Goal: Task Accomplishment & Management: Complete application form

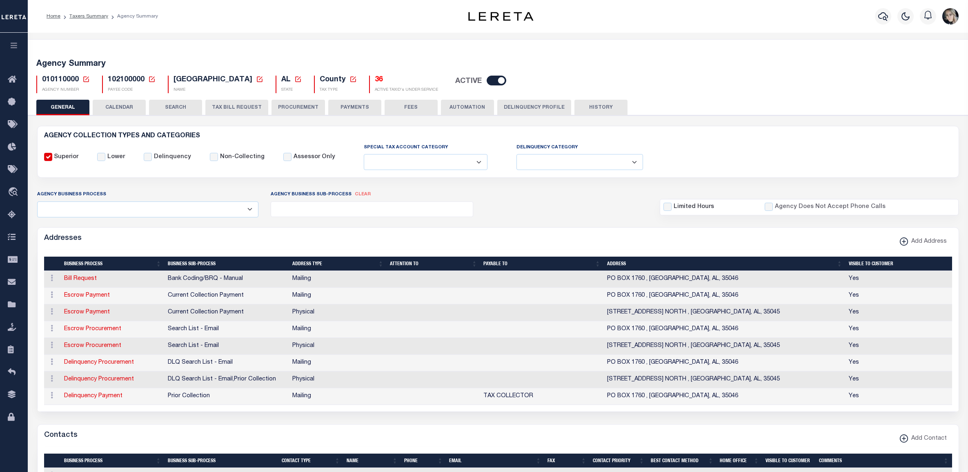
select select
click at [85, 77] on icon at bounding box center [86, 79] width 6 height 6
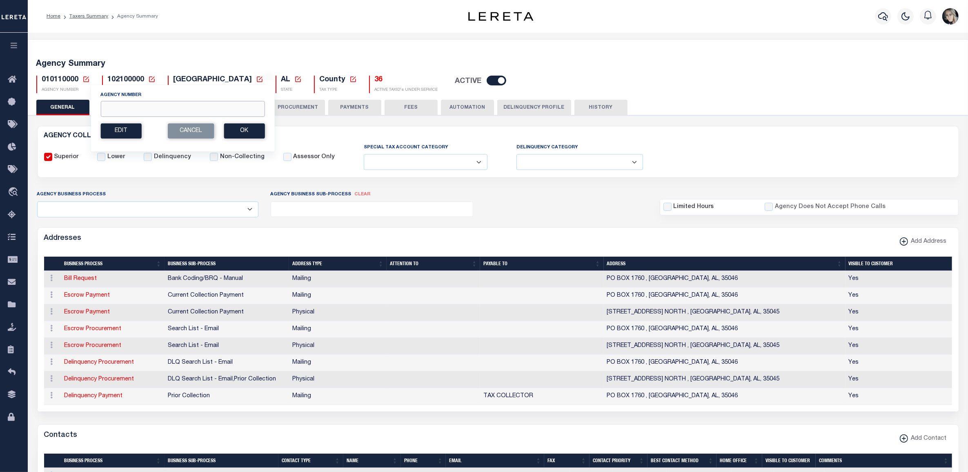
click at [134, 107] on input "Agency Number" at bounding box center [182, 109] width 164 height 16
paste input "420318801"
type input "420318801"
click at [236, 127] on button "Ok" at bounding box center [244, 130] width 41 height 15
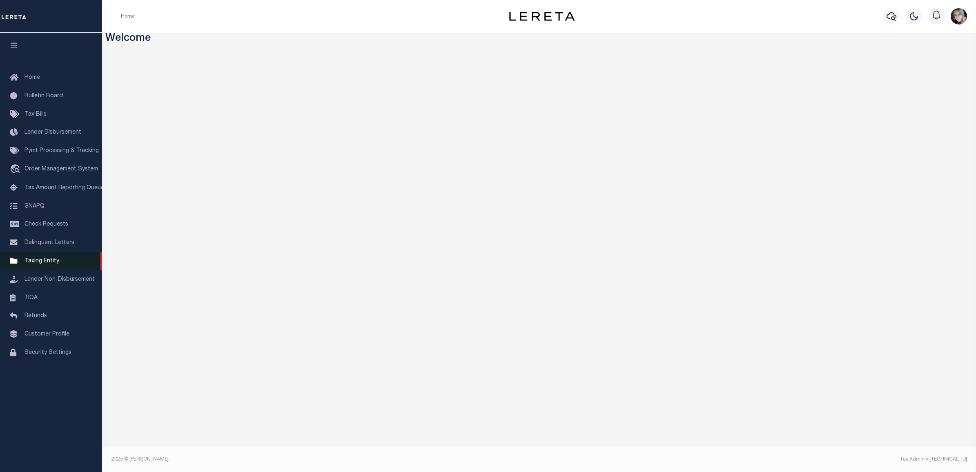
click at [44, 264] on span "Taxing Entity" at bounding box center [41, 261] width 35 height 6
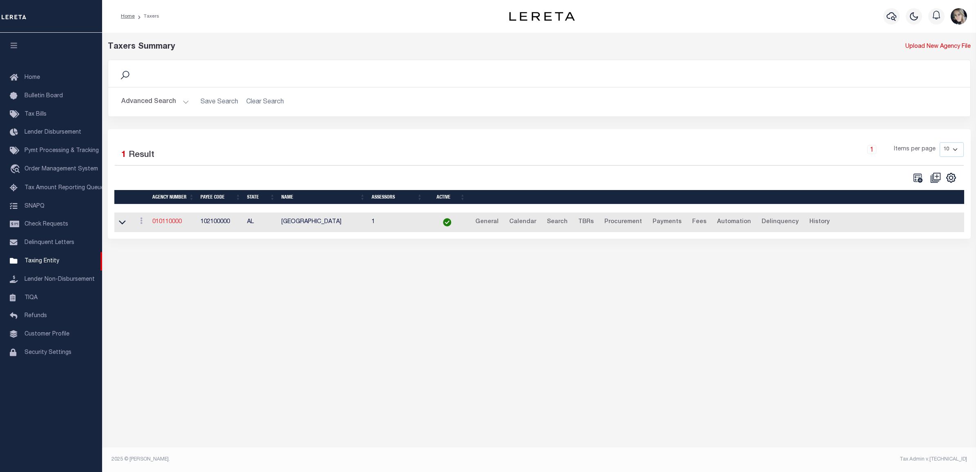
click at [172, 219] on td "010110000" at bounding box center [173, 222] width 48 height 20
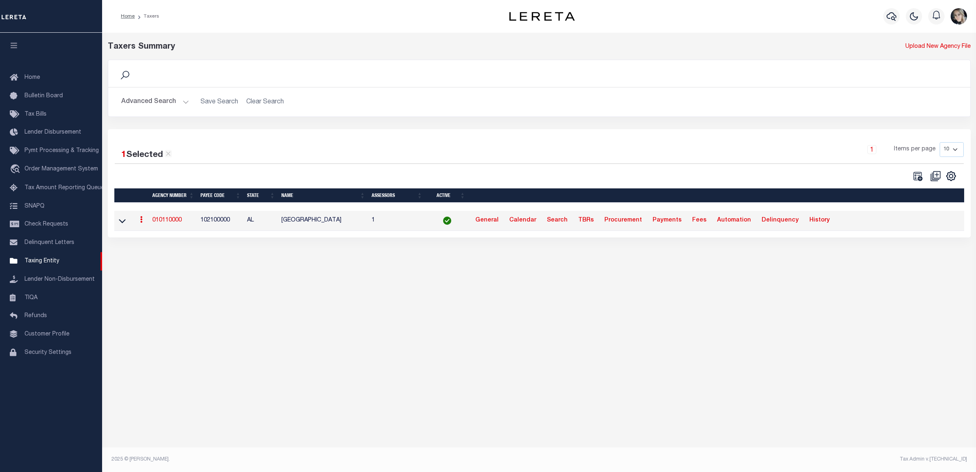
click at [171, 221] on link "010110000" at bounding box center [166, 220] width 29 height 6
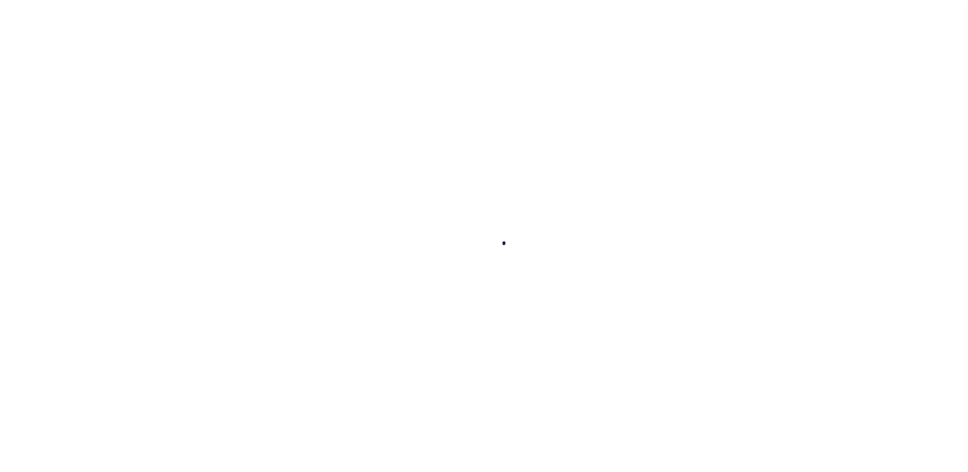
select select
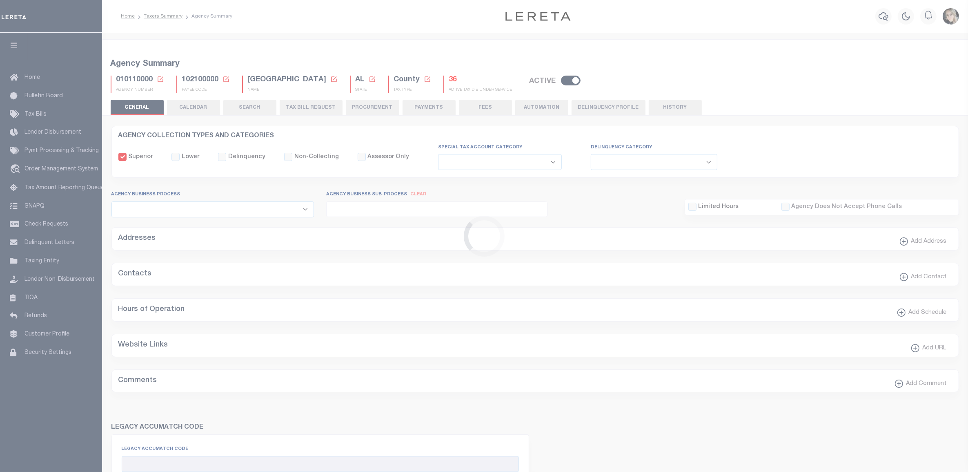
checkbox input "false"
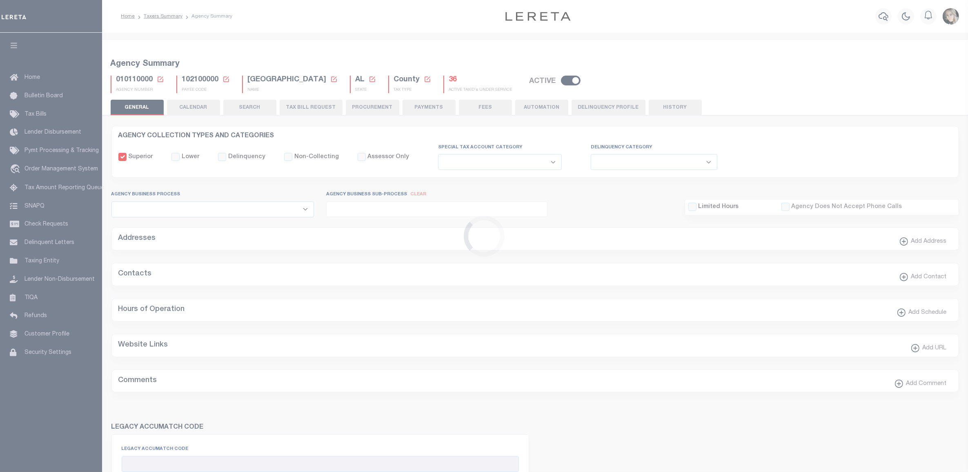
type input "102100000"
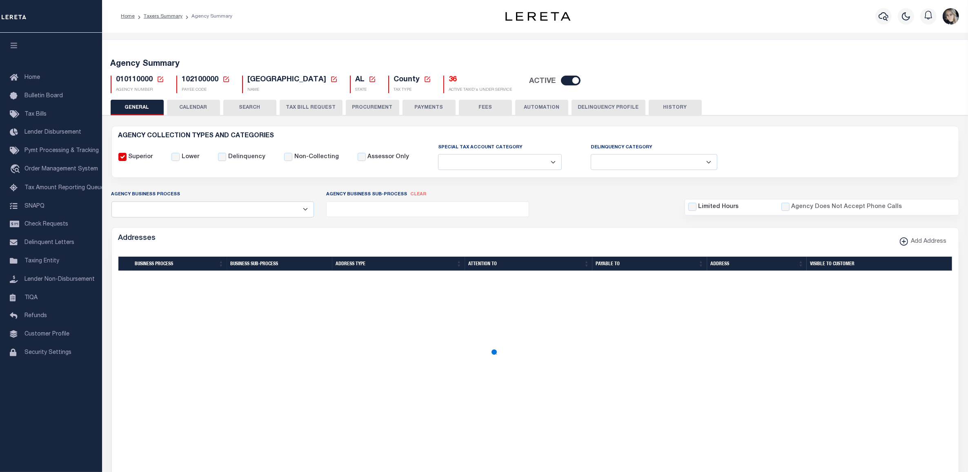
click at [161, 80] on icon at bounding box center [160, 79] width 7 height 7
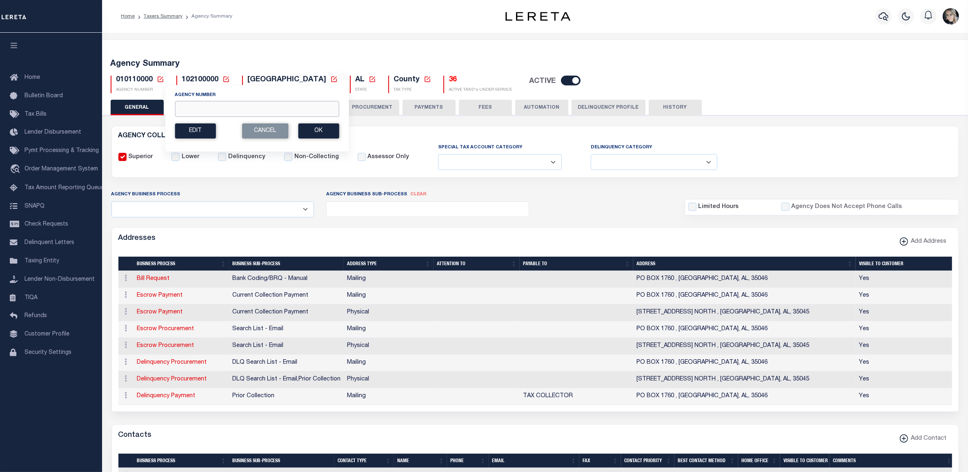
click at [224, 108] on input "Agency Number" at bounding box center [257, 109] width 164 height 16
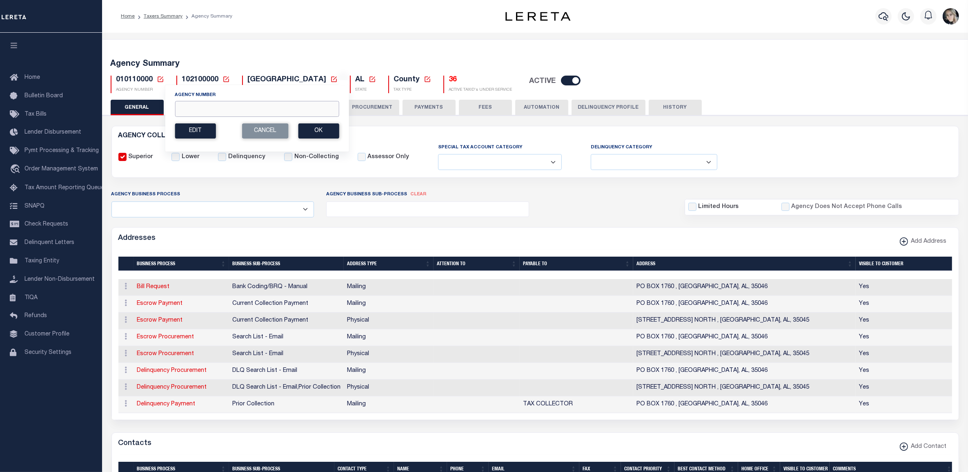
paste input "420318801"
type input "420318801"
click at [315, 135] on button "Ok" at bounding box center [318, 130] width 41 height 15
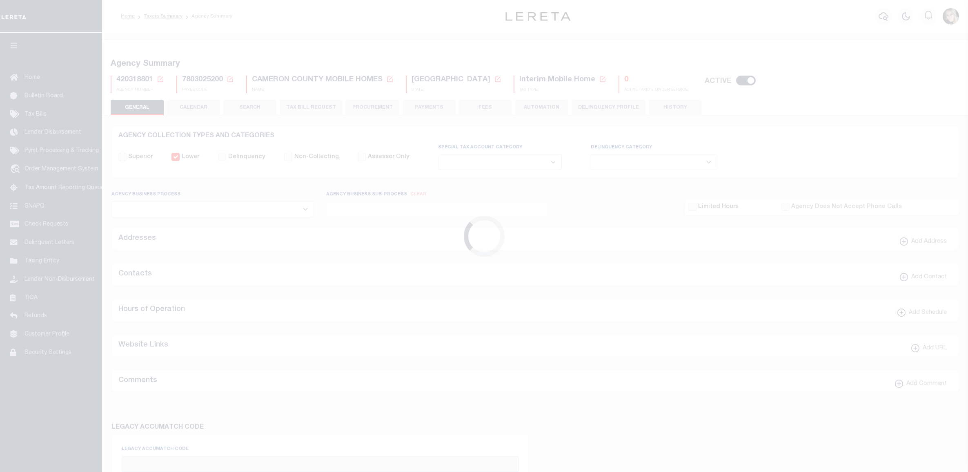
select select
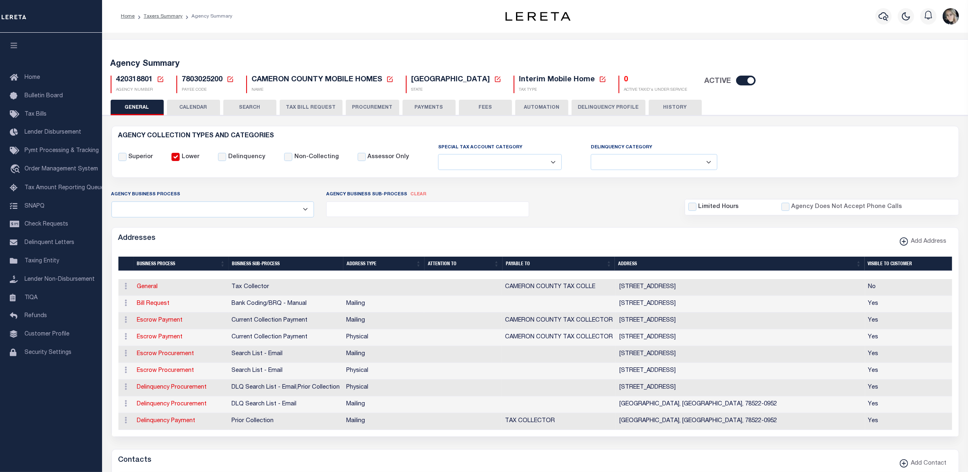
click at [160, 83] on link at bounding box center [160, 79] width 7 height 7
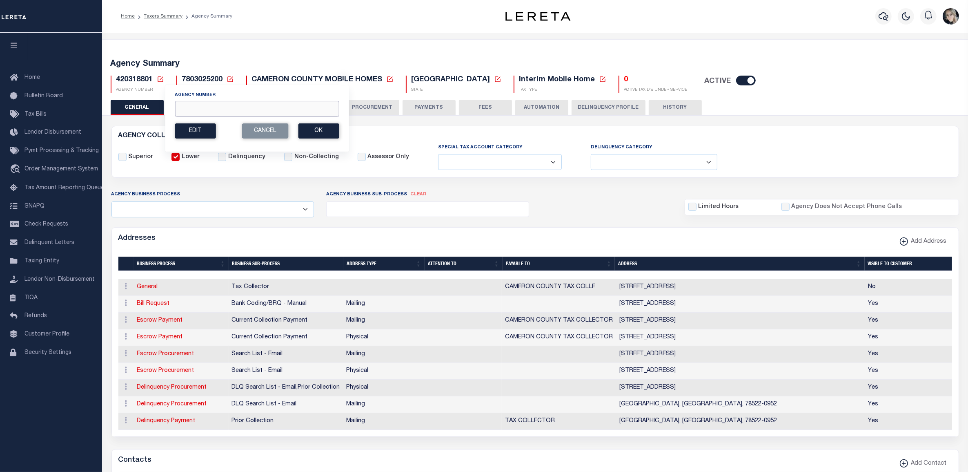
click at [212, 111] on input "Agency Number" at bounding box center [257, 109] width 164 height 16
paste input "090410000"
type input "090410000"
click at [314, 134] on button "Ok" at bounding box center [318, 130] width 41 height 15
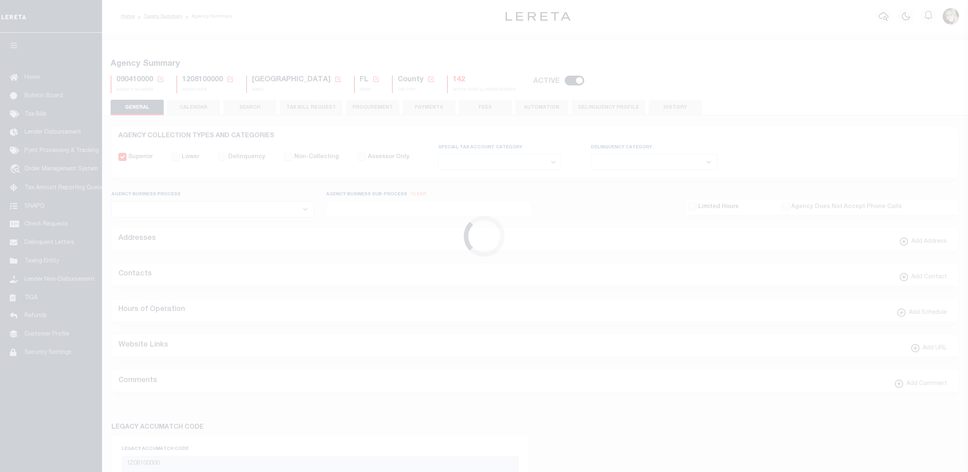
select select
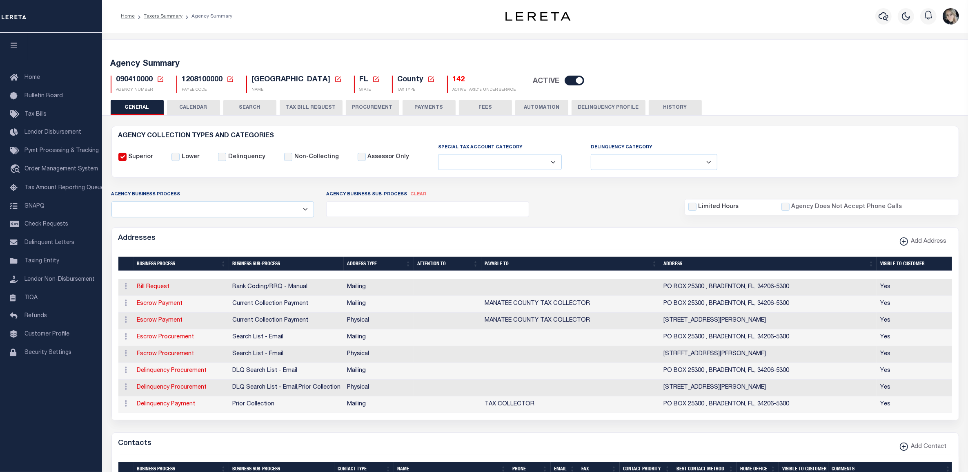
drag, startPoint x: 294, startPoint y: 106, endPoint x: 135, endPoint y: 211, distance: 190.1
click at [294, 106] on button "TAX BILL REQUEST" at bounding box center [311, 108] width 63 height 16
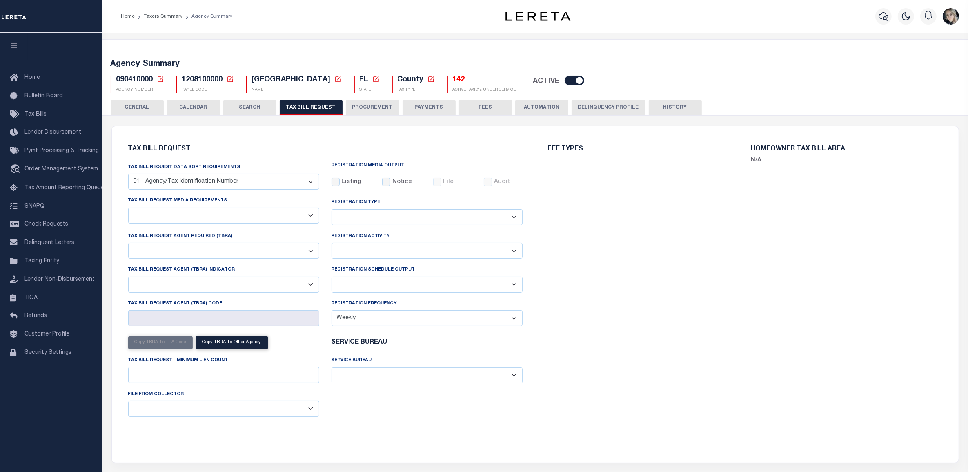
select select "28"
checkbox input "false"
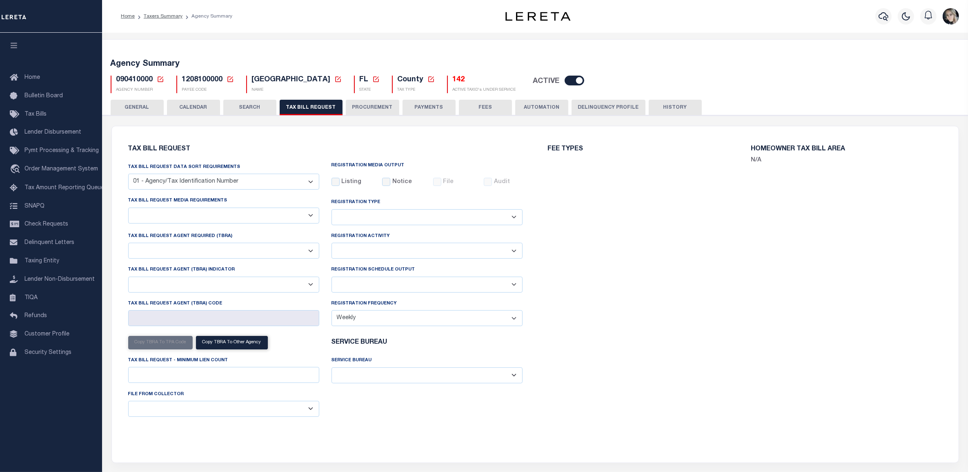
select select "22"
select select "false"
select select "15"
select select
select select "7803021001"
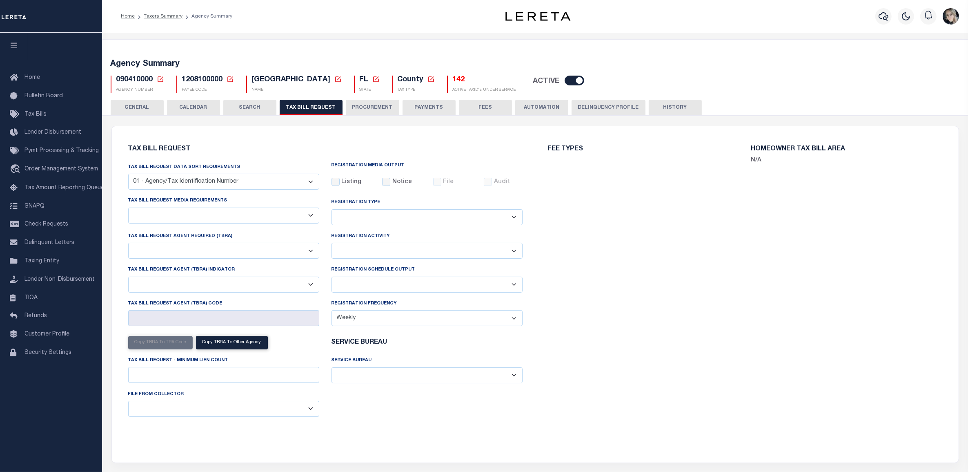
select select "2"
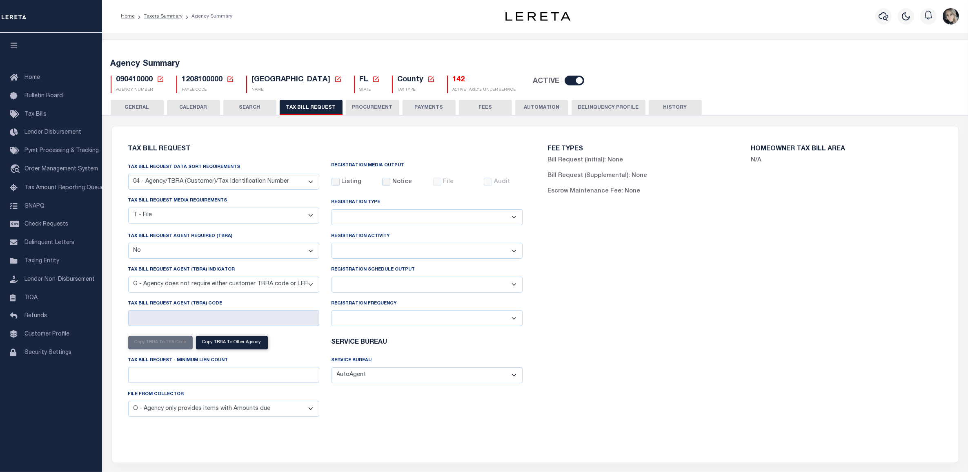
drag, startPoint x: 390, startPoint y: 281, endPoint x: 386, endPoint y: 291, distance: 11.2
click at [390, 281] on select "Delta File Full File" at bounding box center [427, 284] width 191 height 16
select select "1"
click at [332, 278] on select "Delta File Full File" at bounding box center [427, 284] width 191 height 16
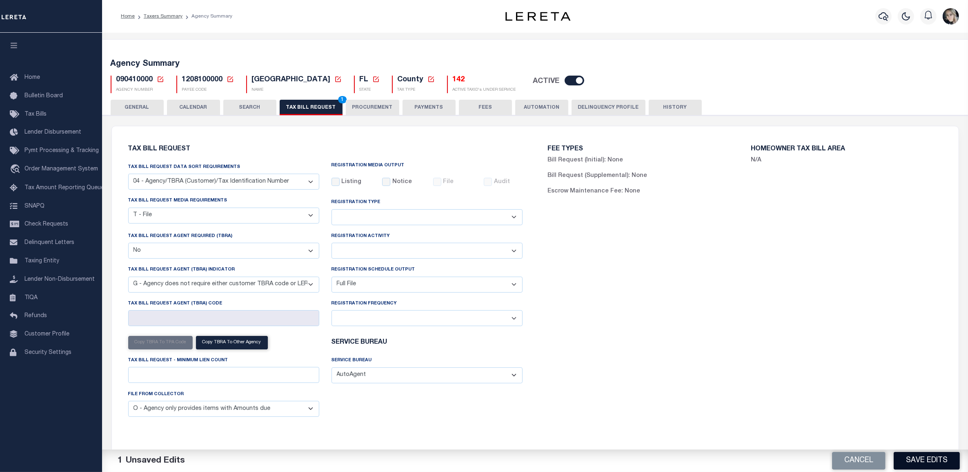
click at [919, 460] on button "Save Edits" at bounding box center [927, 461] width 66 height 18
drag, startPoint x: 616, startPoint y: 278, endPoint x: 565, endPoint y: 221, distance: 76.3
click at [616, 278] on div "FEE TYPES Bill Request (Initial): None Bill Request (Supplemental): None Escrow…" at bounding box center [745, 289] width 420 height 307
